Goal: Task Accomplishment & Management: Manage account settings

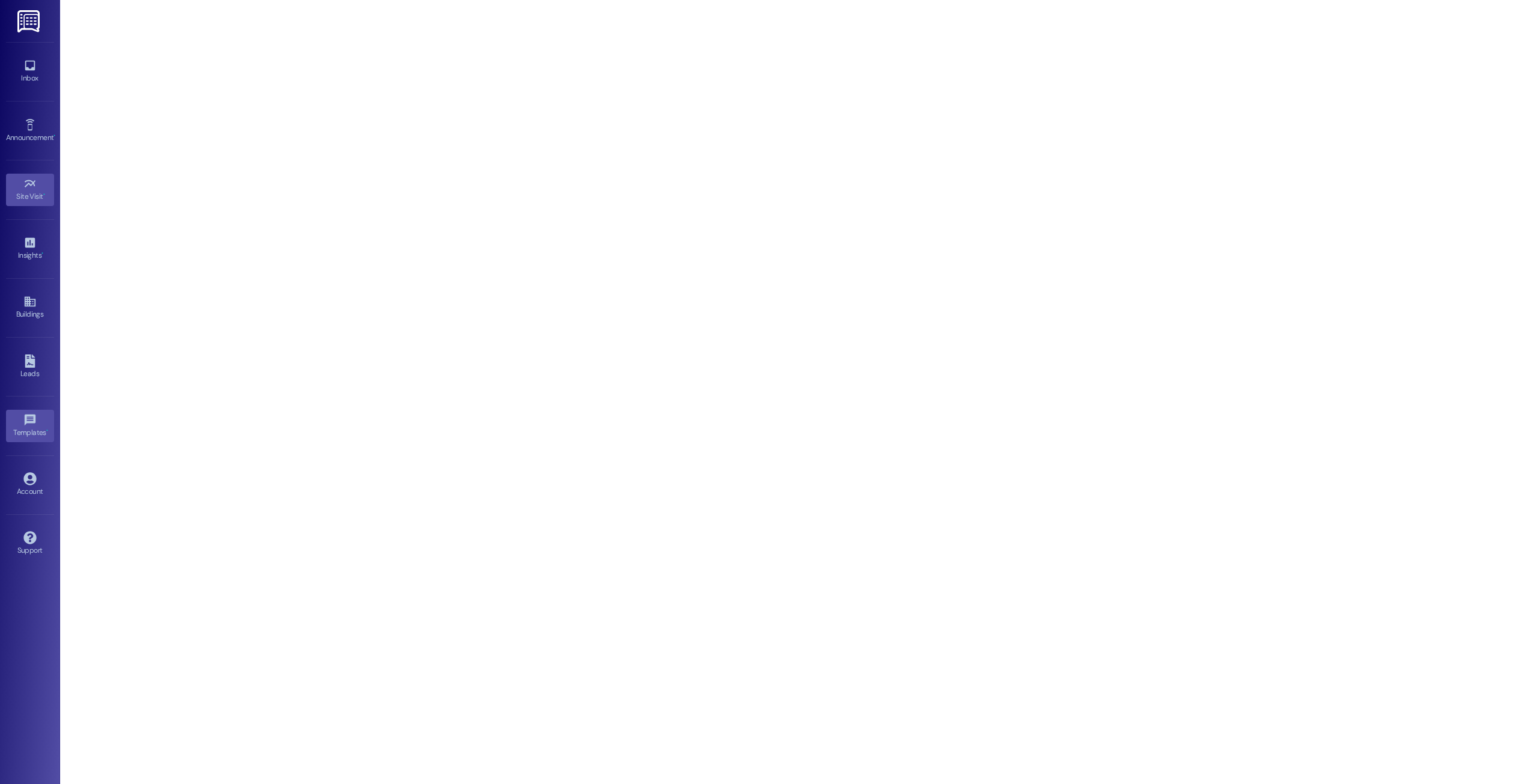
click at [15, 420] on link "Templates •" at bounding box center [30, 426] width 48 height 33
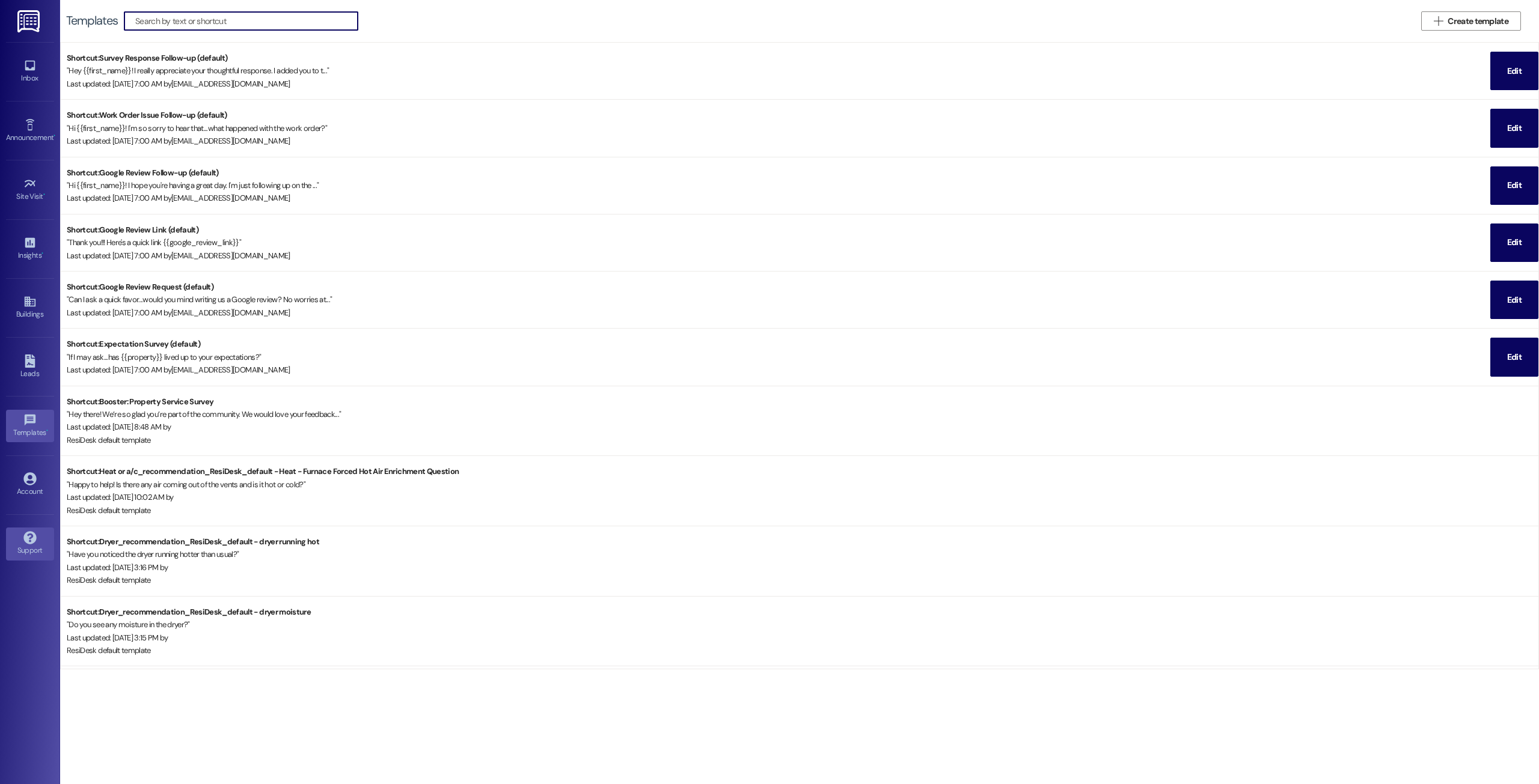
click at [21, 536] on link "Support" at bounding box center [30, 544] width 48 height 33
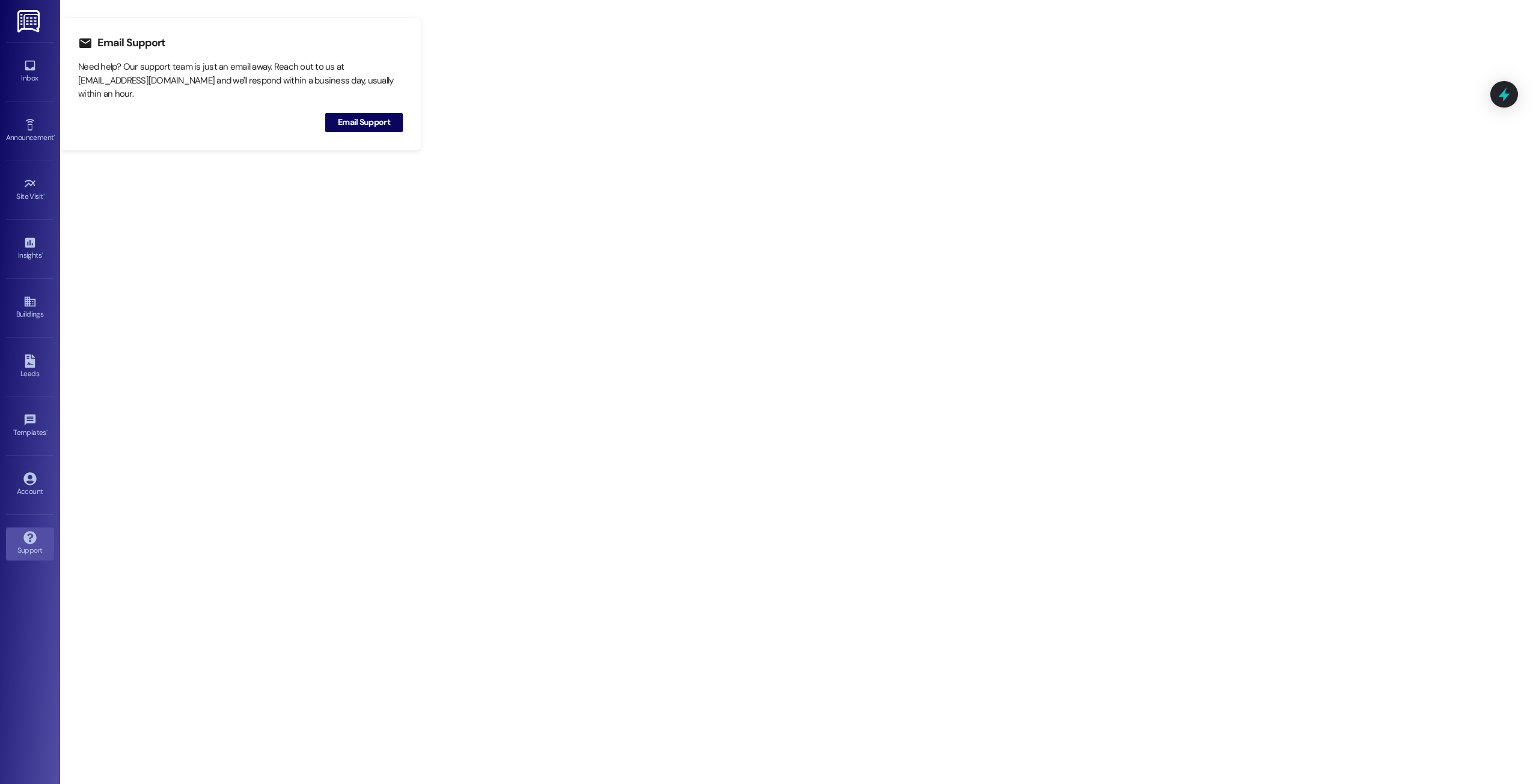
click at [21, 448] on div "Templates • Go to Templates" at bounding box center [30, 425] width 48 height 59
click at [29, 436] on div "Templates •" at bounding box center [30, 433] width 60 height 12
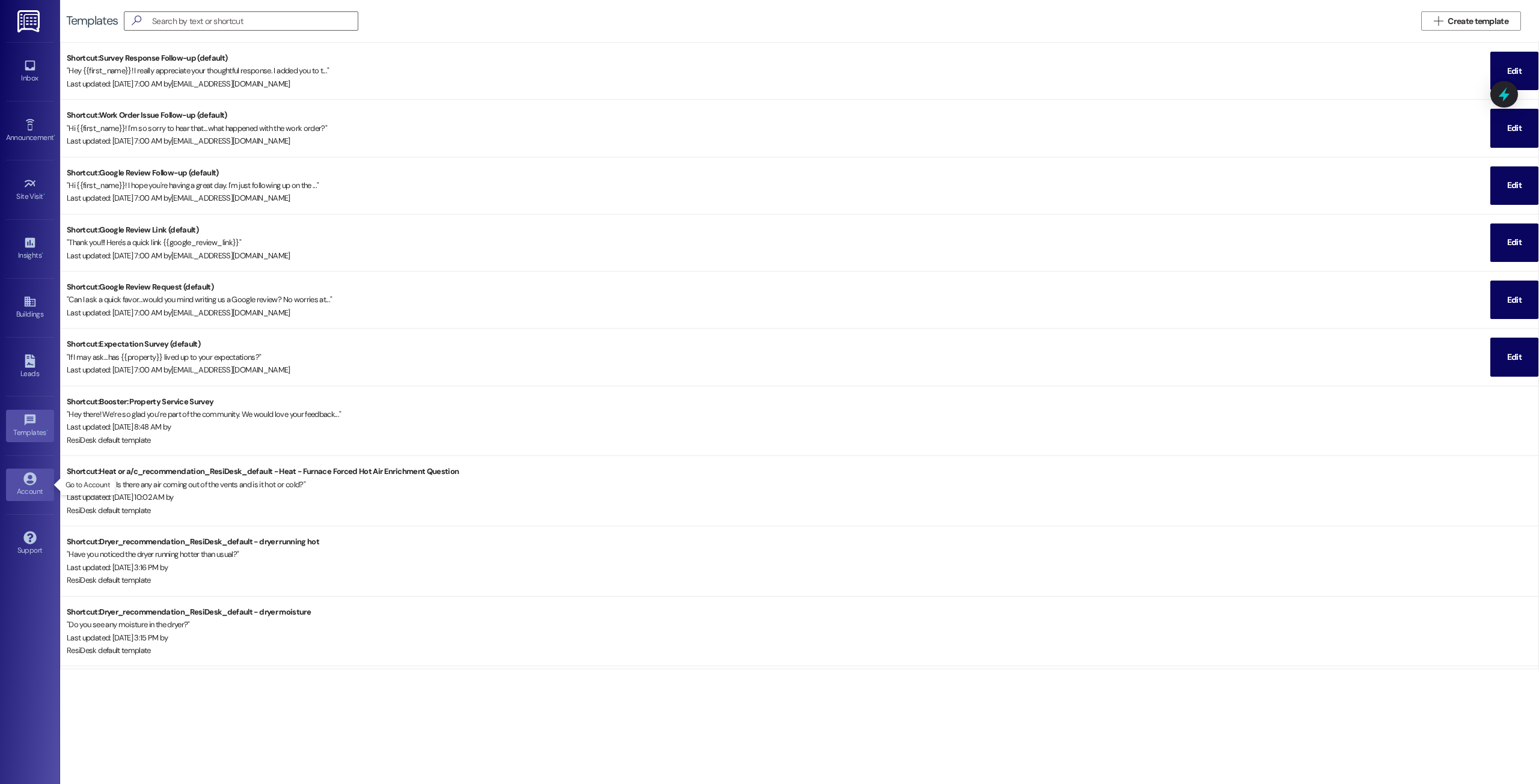
click at [30, 491] on div "Account" at bounding box center [30, 492] width 60 height 12
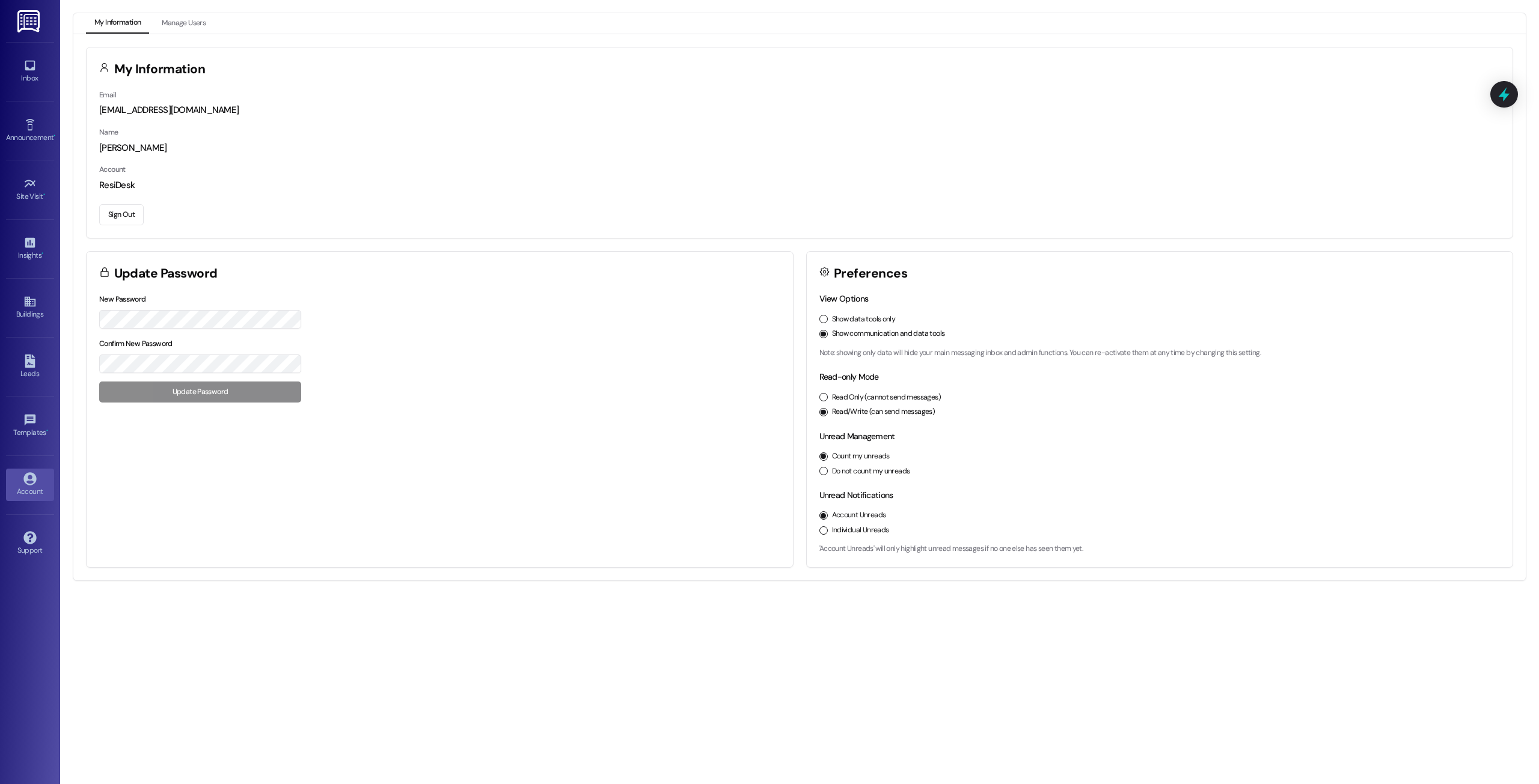
click at [127, 214] on button "Sign Out" at bounding box center [122, 215] width 45 height 21
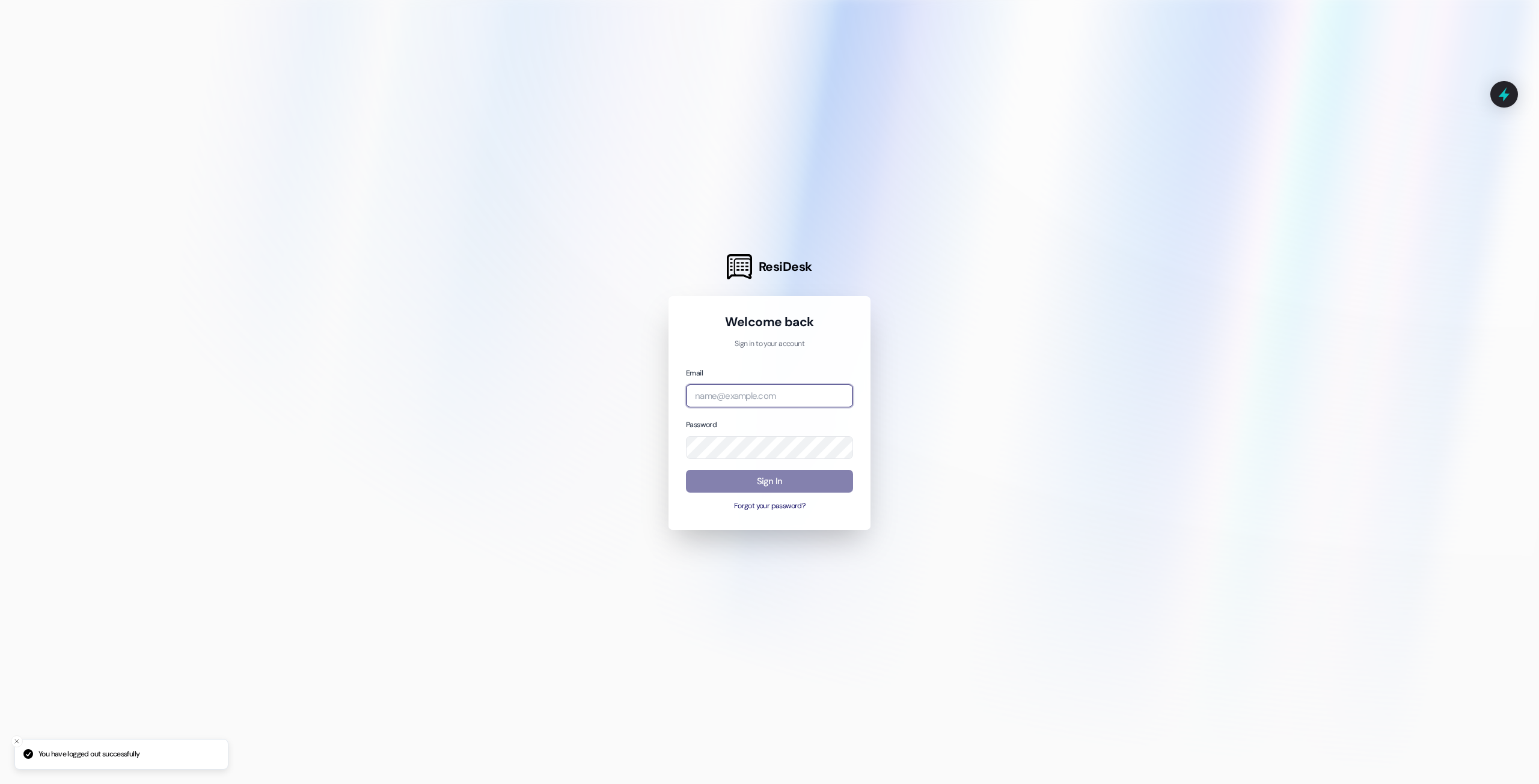
click at [793, 394] on input "email" at bounding box center [770, 396] width 167 height 23
click at [0, 784] on com-1password-button at bounding box center [0, 784] width 0 height 0
type input "automated-surveys-a.-c.-[PERSON_NAME].-c.-[PERSON_NAME][URL]"
